Goal: Task Accomplishment & Management: Use online tool/utility

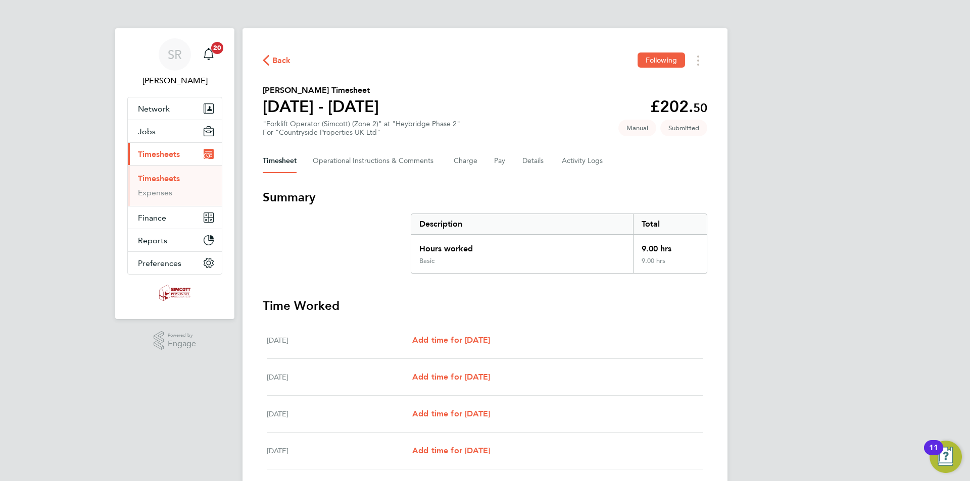
click at [158, 157] on span "Timesheets" at bounding box center [159, 155] width 42 height 10
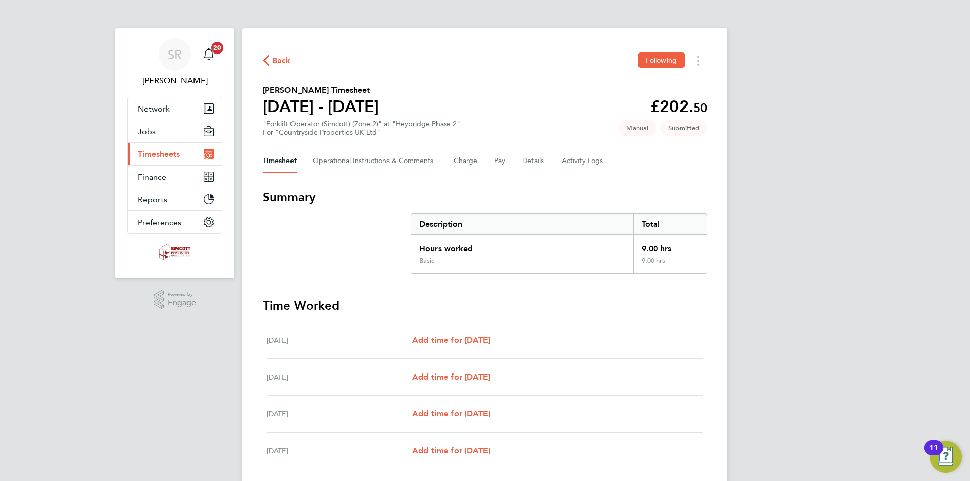
click at [158, 154] on span "Timesheets" at bounding box center [159, 155] width 42 height 10
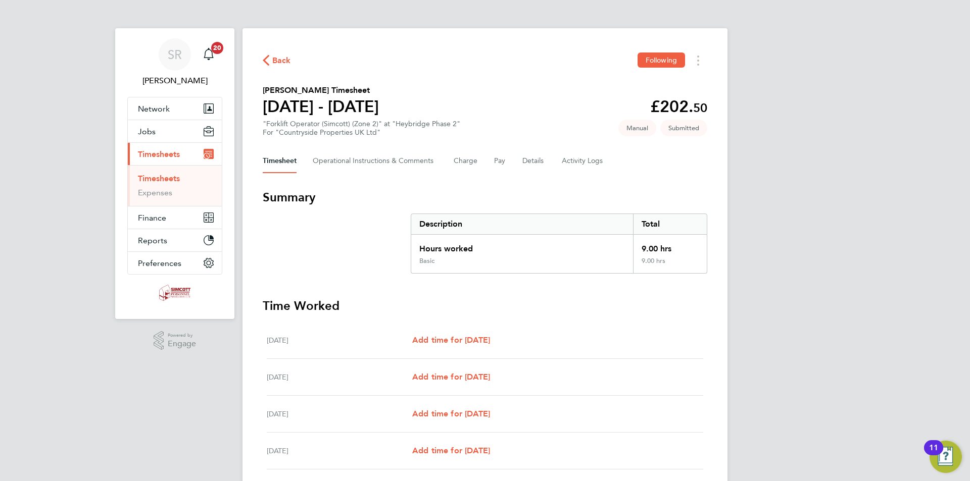
click at [156, 177] on link "Timesheets" at bounding box center [159, 179] width 42 height 10
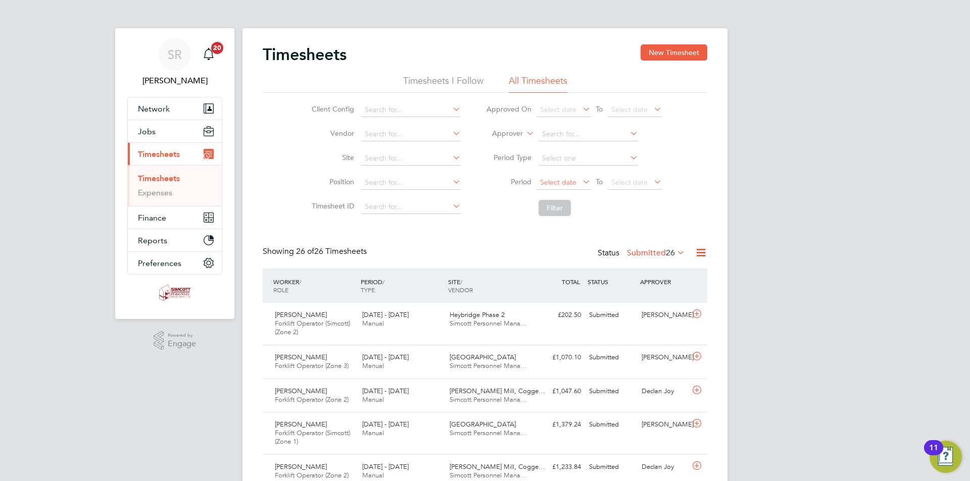
click at [555, 181] on span "Select date" at bounding box center [558, 182] width 36 height 9
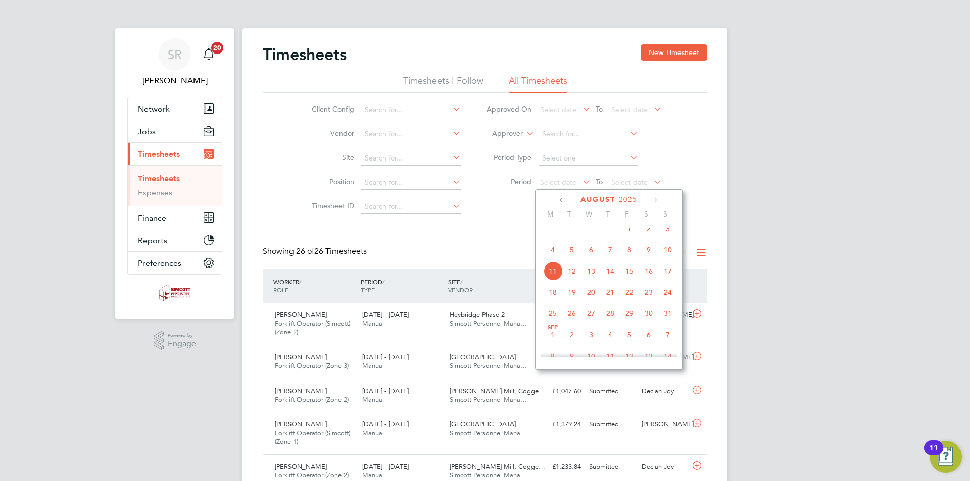
click at [551, 258] on span "4" at bounding box center [552, 249] width 19 height 19
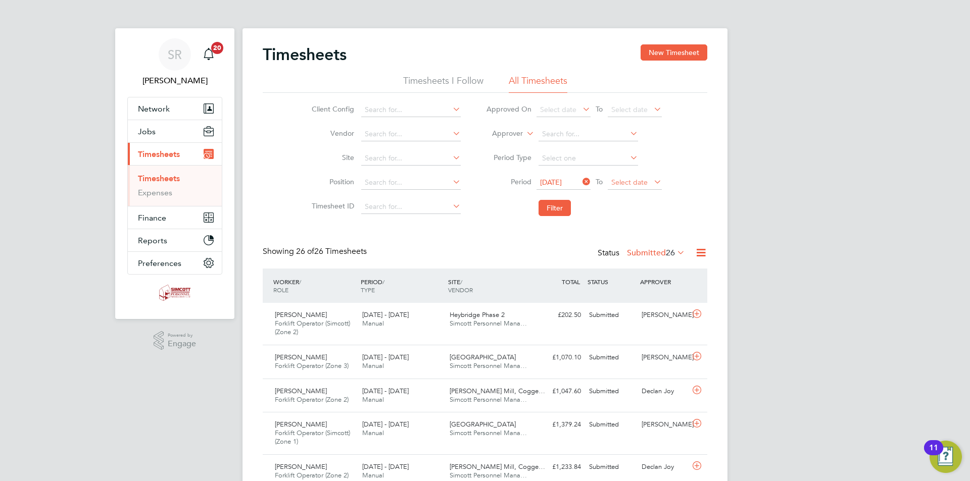
click at [637, 188] on span "Select date" at bounding box center [635, 183] width 54 height 14
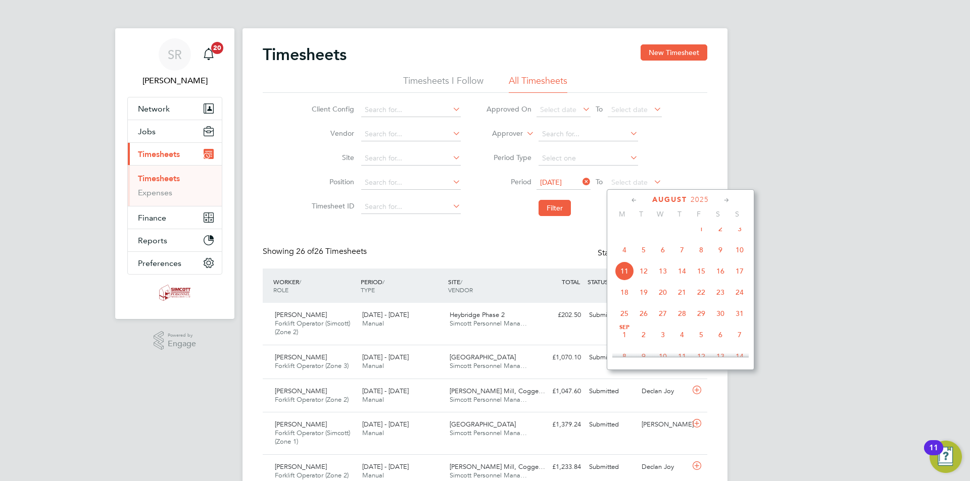
click at [738, 257] on span "10" at bounding box center [739, 249] width 19 height 19
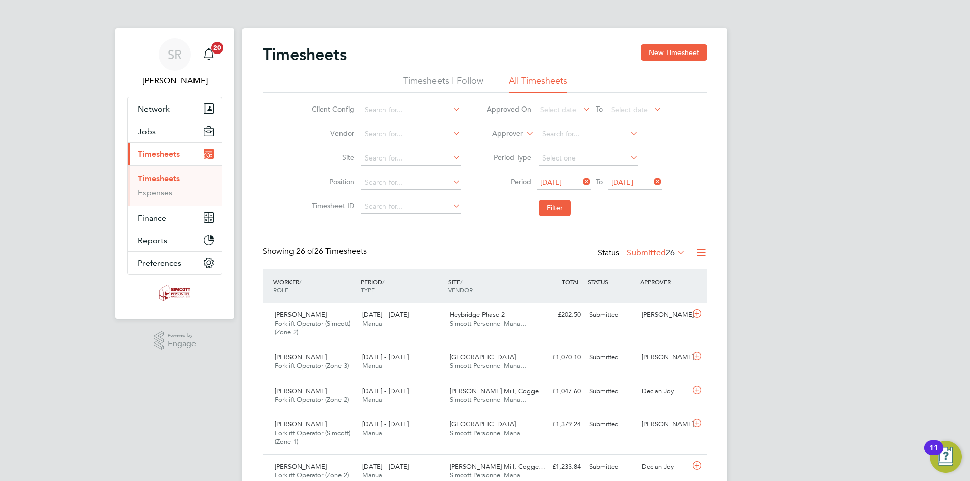
drag, startPoint x: 748, startPoint y: 245, endPoint x: 741, endPoint y: 249, distance: 7.9
click at [700, 251] on icon at bounding box center [701, 253] width 13 height 13
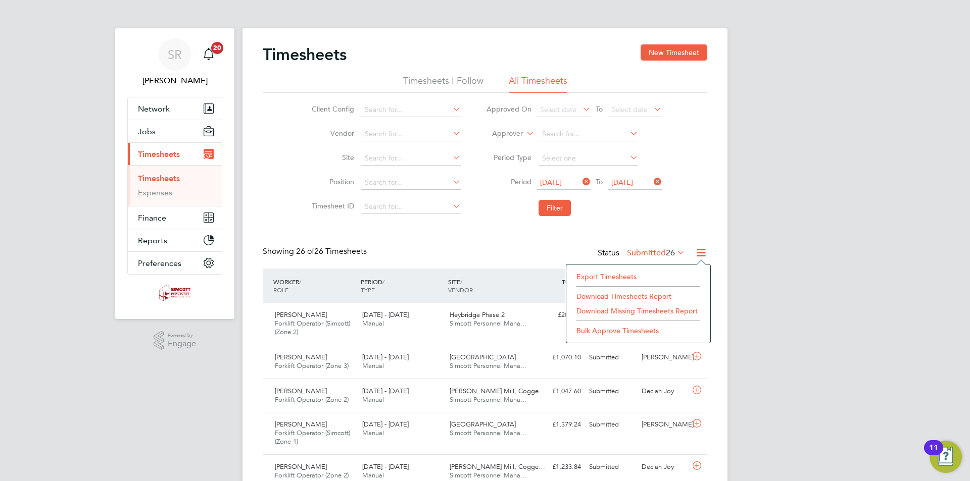
click at [616, 274] on li "Export Timesheets" at bounding box center [638, 277] width 134 height 14
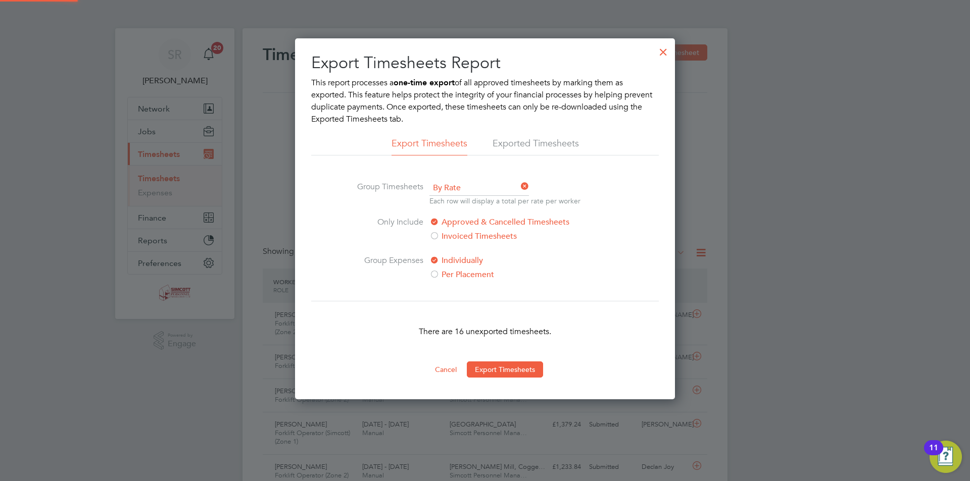
scroll to position [5, 5]
click at [664, 48] on div at bounding box center [663, 49] width 18 height 18
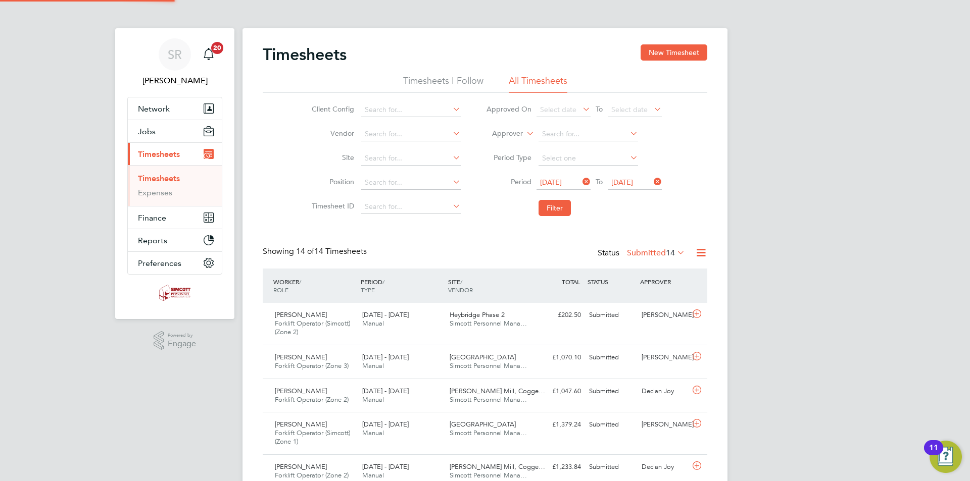
scroll to position [26, 88]
click at [697, 254] on icon at bounding box center [701, 253] width 13 height 13
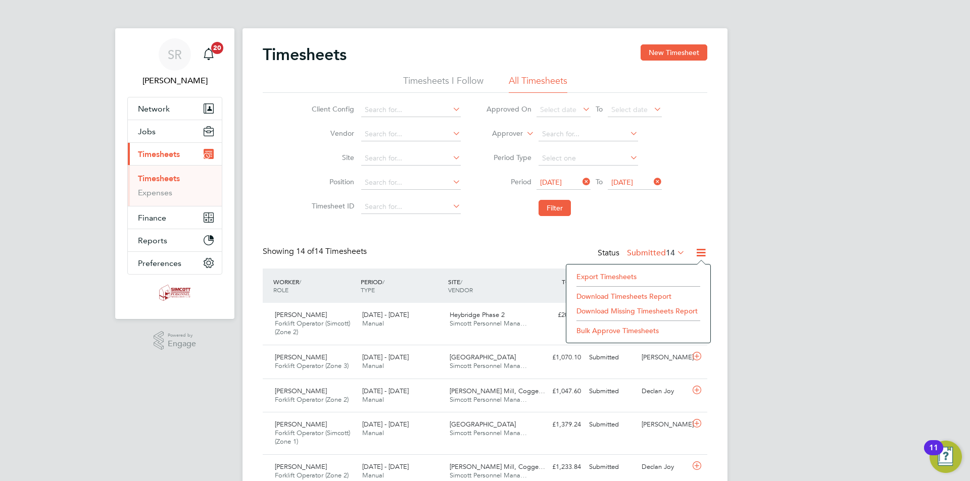
click at [858, 126] on div "SR [PERSON_NAME] Notifications 20 Applications: Network Team Members Businesses…" at bounding box center [485, 431] width 970 height 863
